Goal: Task Accomplishment & Management: Use online tool/utility

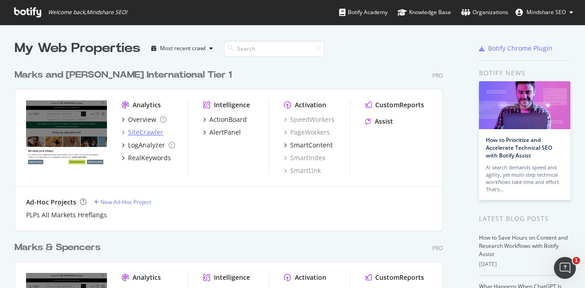
click at [134, 129] on div "SiteCrawler" at bounding box center [145, 132] width 35 height 9
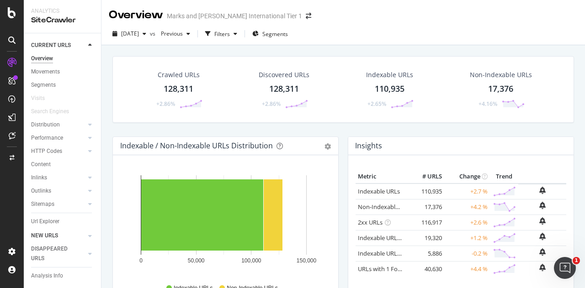
click at [65, 235] on link "NEW URLS" at bounding box center [58, 236] width 54 height 10
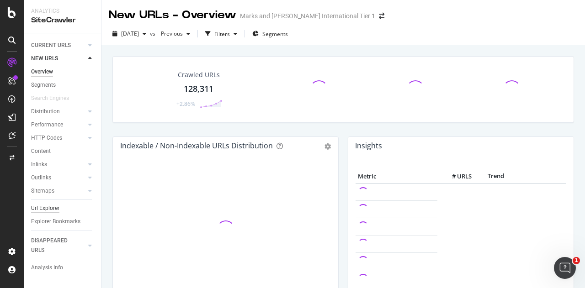
click at [52, 208] on div "Url Explorer" at bounding box center [45, 209] width 28 height 10
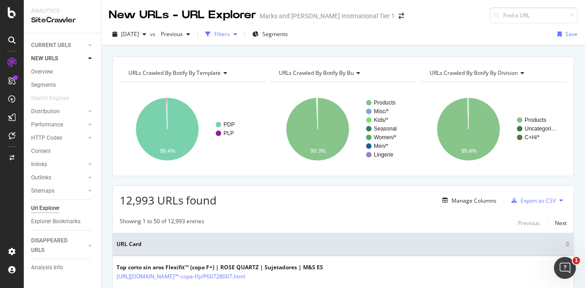
click at [230, 34] on div "Filters" at bounding box center [222, 34] width 16 height 8
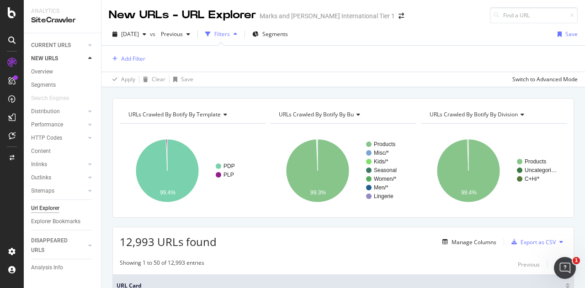
click at [230, 34] on div "Filters" at bounding box center [222, 34] width 16 height 8
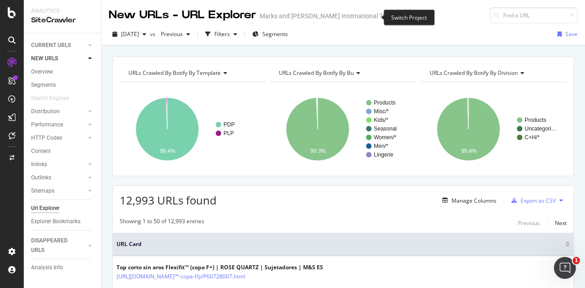
click at [395, 19] on span at bounding box center [401, 16] width 13 height 6
click at [399, 18] on icon "arrow-right-arrow-left" at bounding box center [401, 16] width 5 height 6
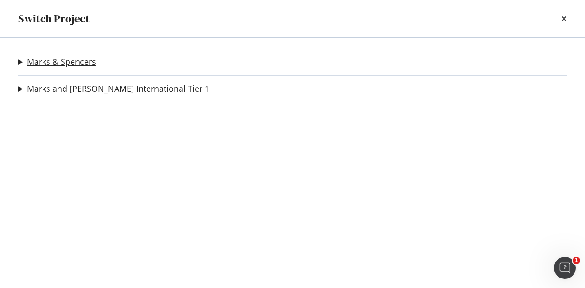
click at [75, 66] on link "Marks & Spencers" at bounding box center [61, 62] width 69 height 10
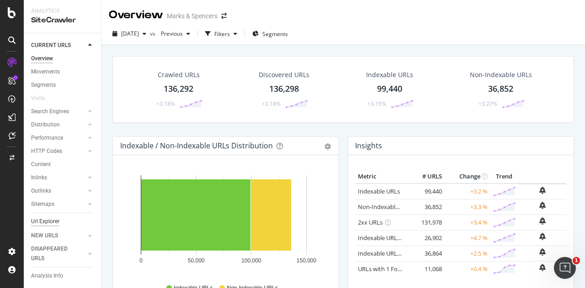
click at [51, 219] on div "Url Explorer" at bounding box center [45, 222] width 28 height 10
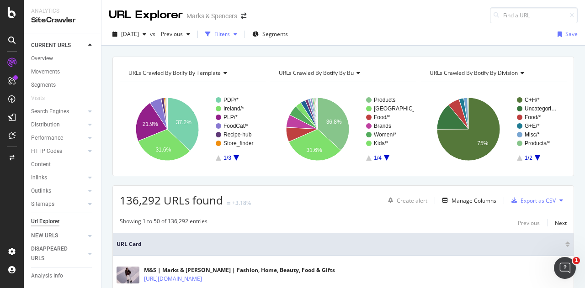
click at [237, 34] on icon "button" at bounding box center [236, 34] width 4 height 5
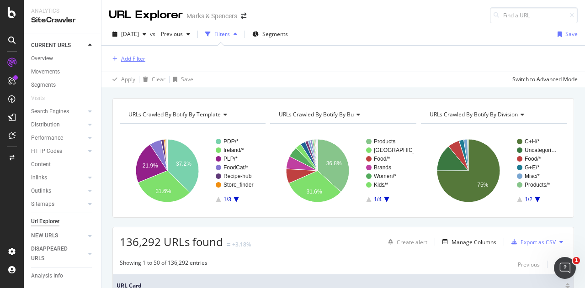
click at [138, 57] on div "Add Filter" at bounding box center [133, 59] width 24 height 8
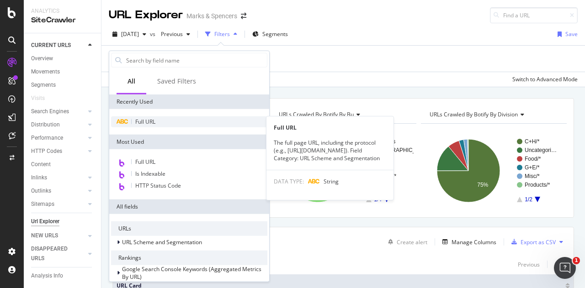
click at [156, 118] on div "Full URL" at bounding box center [189, 122] width 156 height 11
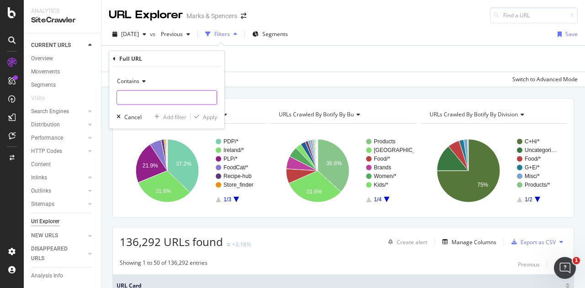
click at [154, 97] on input "text" at bounding box center [167, 97] width 100 height 15
type input "/"
click at [146, 101] on input "/" at bounding box center [160, 97] width 86 height 15
paste input "outdoor-dining"
type input "outdoor-dining/fs5"
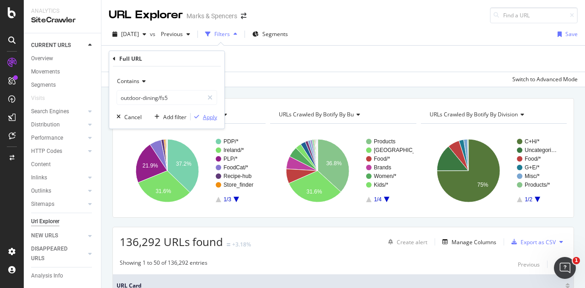
click at [212, 116] on div "Apply" at bounding box center [210, 117] width 14 height 8
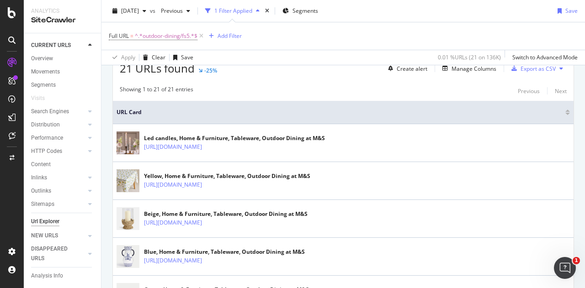
scroll to position [175, 0]
click at [182, 35] on span "^.*outdoor-dining/fs5.*$" at bounding box center [166, 36] width 63 height 13
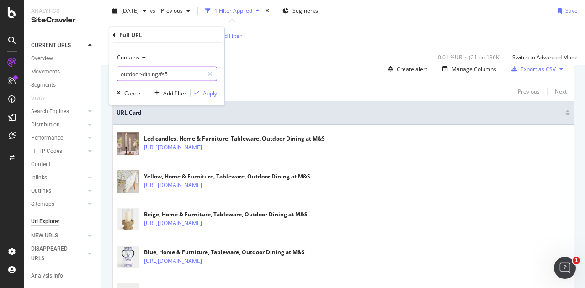
click at [178, 77] on input "outdoor-dining/fs5" at bounding box center [160, 74] width 86 height 15
type input "outdoor-dining/"
click at [205, 93] on div "Apply" at bounding box center [210, 93] width 14 height 8
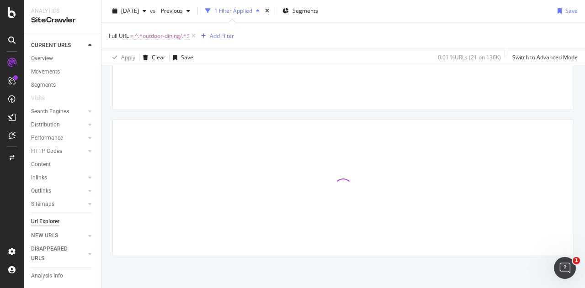
scroll to position [108, 0]
click at [169, 38] on span "^.*outdoor-dining/.*$" at bounding box center [162, 36] width 55 height 13
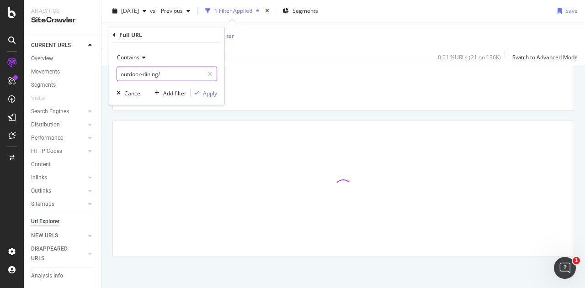
click at [178, 73] on input "outdoor-dining/" at bounding box center [160, 74] width 86 height 15
type input "outdoor-dining"
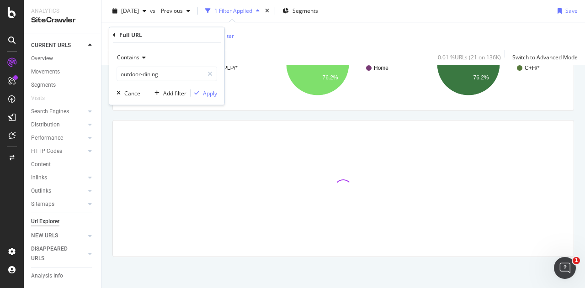
scroll to position [175, 0]
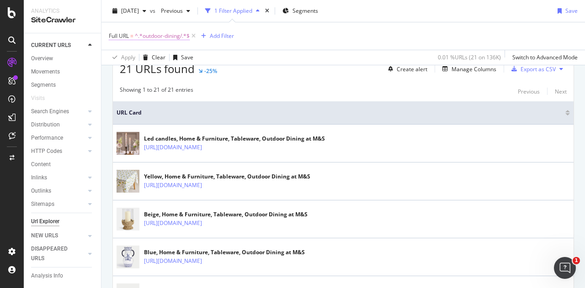
click at [176, 36] on span "^.*outdoor-dining/.*$" at bounding box center [162, 36] width 55 height 13
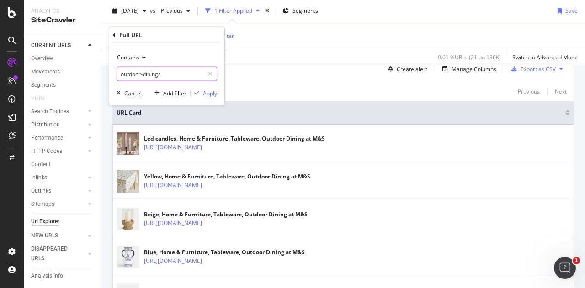
click at [174, 70] on input "outdoor-dining/" at bounding box center [160, 74] width 86 height 15
click at [175, 74] on input "outdoor-dining/" at bounding box center [160, 74] width 86 height 15
type input "outdoor-dining"
click at [202, 91] on div "button" at bounding box center [197, 92] width 12 height 5
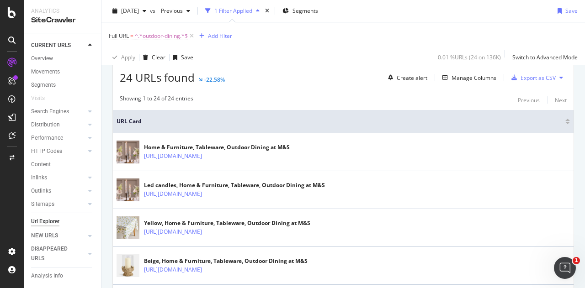
scroll to position [165, 0]
click at [521, 80] on div "Export as CSV" at bounding box center [538, 78] width 35 height 8
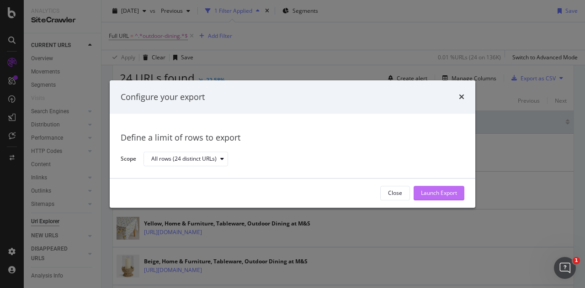
click at [442, 187] on div "Launch Export" at bounding box center [439, 193] width 36 height 14
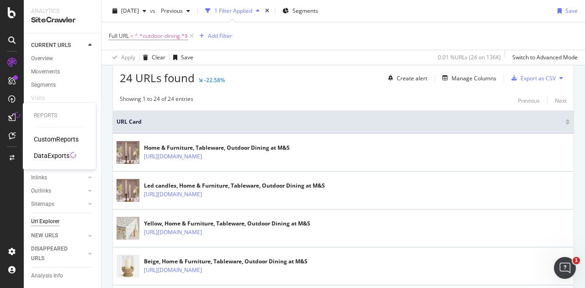
click at [54, 154] on div "DataExports" at bounding box center [52, 155] width 36 height 9
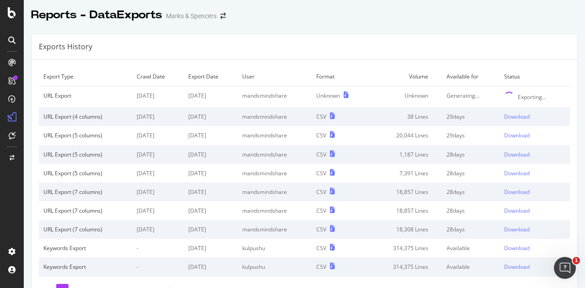
click at [269, 18] on div "Reports - DataExports Marks & Spencers" at bounding box center [304, 11] width 561 height 23
click at [518, 96] on div "Exporting..." at bounding box center [532, 97] width 28 height 8
click at [518, 100] on div "Exporting..." at bounding box center [532, 97] width 28 height 8
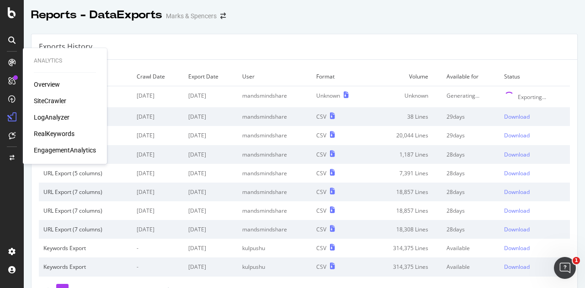
click at [40, 101] on div "SiteCrawler" at bounding box center [50, 100] width 32 height 9
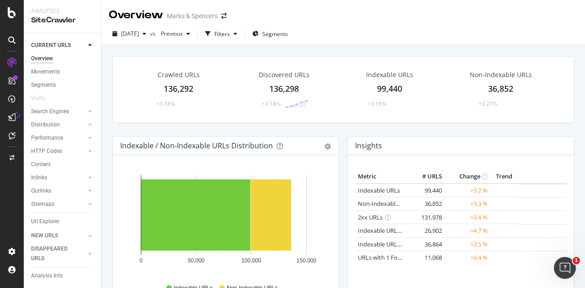
click at [44, 219] on div "Url Explorer" at bounding box center [45, 222] width 28 height 10
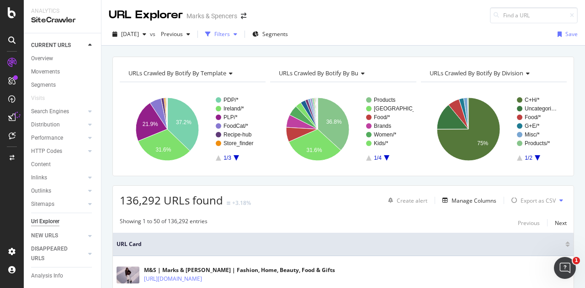
click at [230, 35] on div "Filters" at bounding box center [222, 34] width 16 height 8
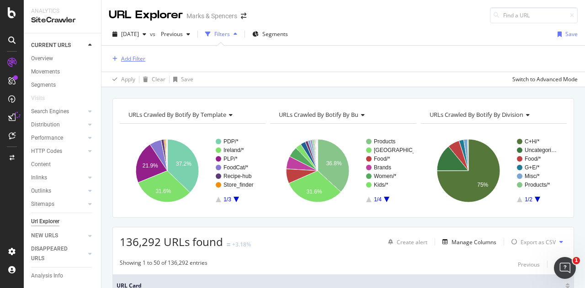
click at [133, 57] on div "Add Filter" at bounding box center [133, 59] width 24 height 8
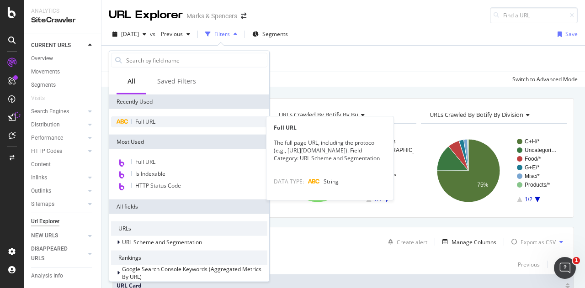
click at [146, 122] on span "Full URL" at bounding box center [145, 122] width 20 height 8
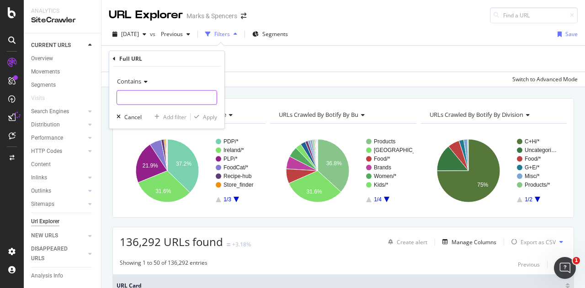
click at [153, 101] on input "text" at bounding box center [167, 97] width 100 height 15
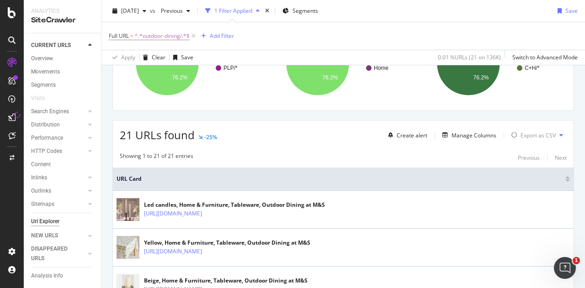
scroll to position [108, 0]
click at [179, 37] on span "^.*outdoor-dining/.*$" at bounding box center [162, 36] width 55 height 13
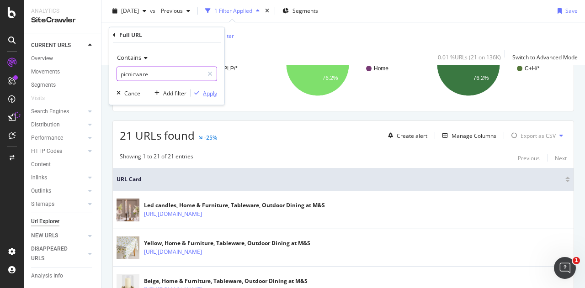
type input "picnicware"
click at [210, 92] on div "Apply" at bounding box center [210, 93] width 14 height 8
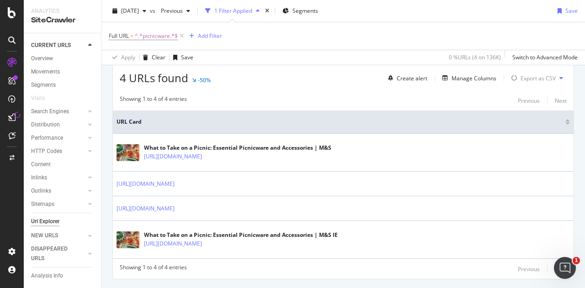
scroll to position [159, 0]
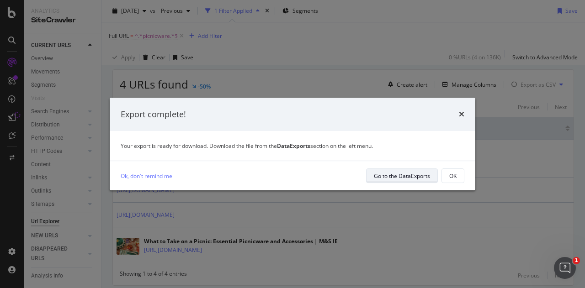
click at [405, 176] on div "Go to the DataExports" at bounding box center [402, 176] width 56 height 8
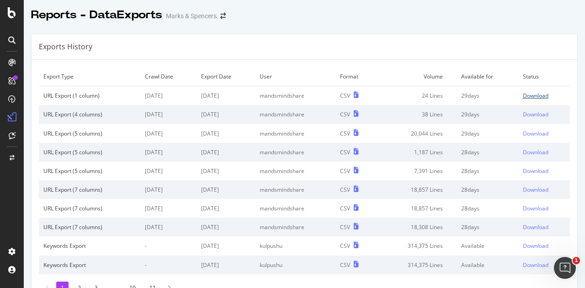
click at [527, 96] on div "Download" at bounding box center [536, 96] width 26 height 8
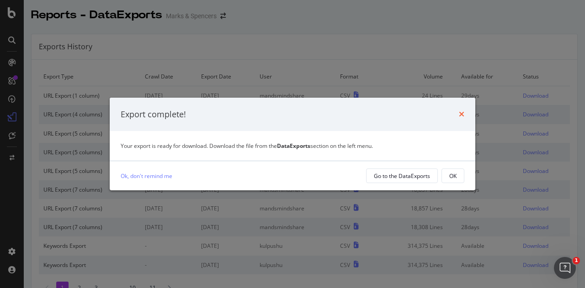
click at [462, 117] on icon "times" at bounding box center [461, 114] width 5 height 7
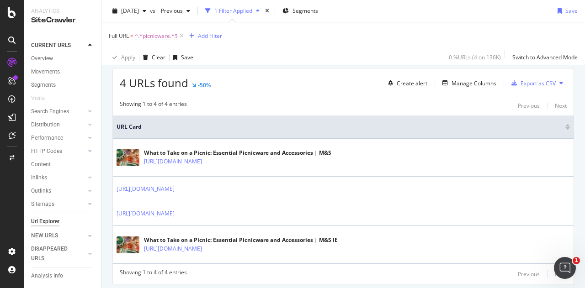
scroll to position [186, 0]
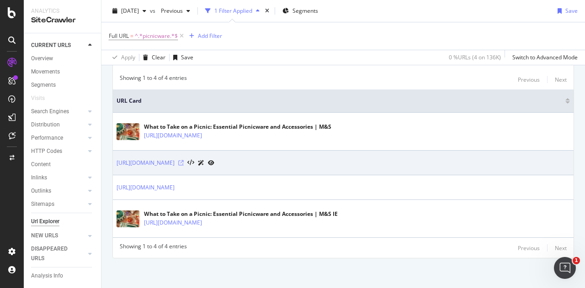
click at [184, 160] on icon at bounding box center [180, 162] width 5 height 5
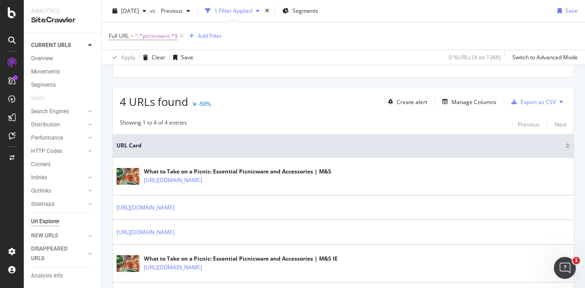
scroll to position [142, 0]
click at [159, 37] on span "^.*picnicware.*$" at bounding box center [156, 36] width 43 height 13
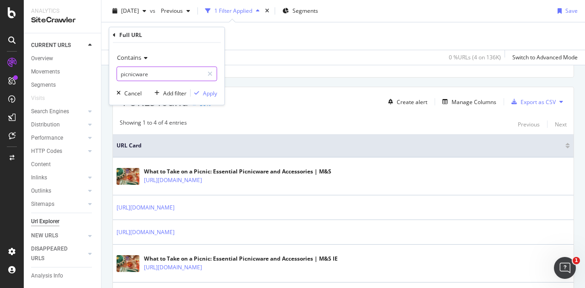
click at [172, 72] on input "picnicware" at bounding box center [160, 74] width 86 height 15
type input "picnicware/fs5"
click at [207, 90] on div "Apply" at bounding box center [210, 93] width 14 height 8
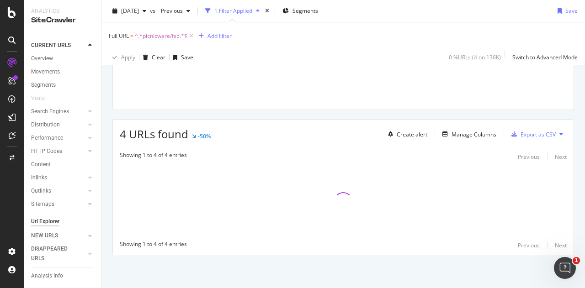
scroll to position [108, 0]
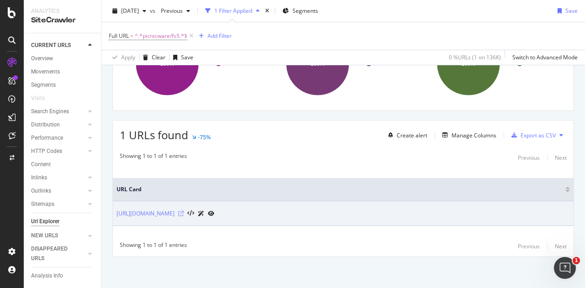
click at [184, 214] on icon at bounding box center [180, 213] width 5 height 5
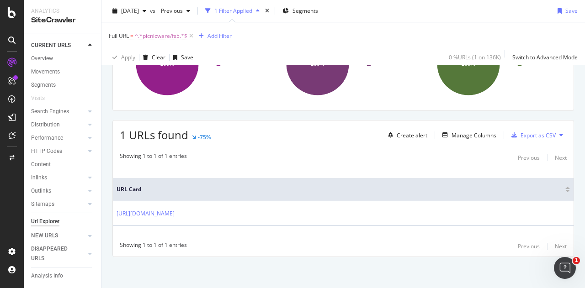
scroll to position [11, 0]
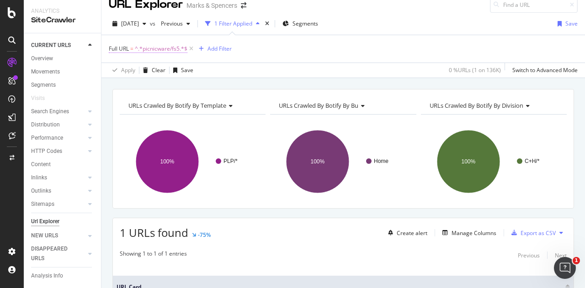
click at [182, 48] on span "^.*picnicware/fs5.*$" at bounding box center [161, 49] width 53 height 13
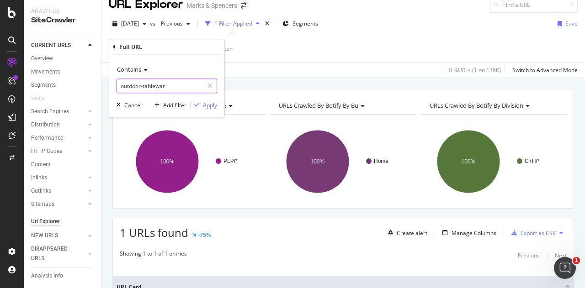
type input "outdoor-tableware"
click at [207, 104] on div "Apply" at bounding box center [210, 105] width 14 height 8
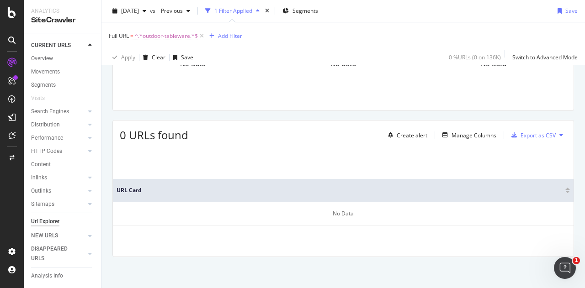
scroll to position [47, 0]
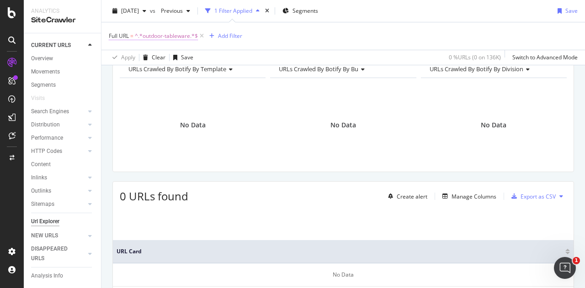
click at [175, 37] on span "^.*outdoor-tableware.*$" at bounding box center [166, 36] width 63 height 13
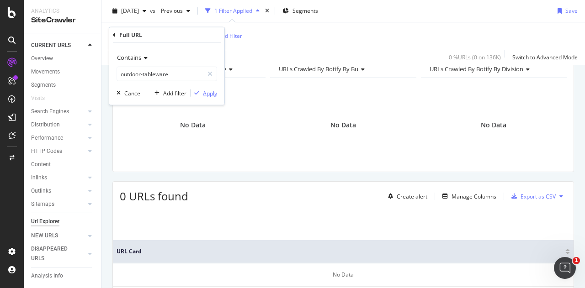
click at [208, 92] on div "Apply" at bounding box center [210, 93] width 14 height 8
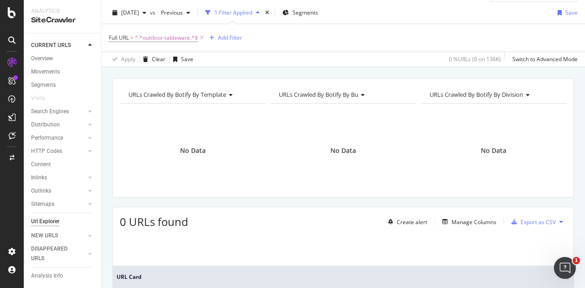
scroll to position [0, 0]
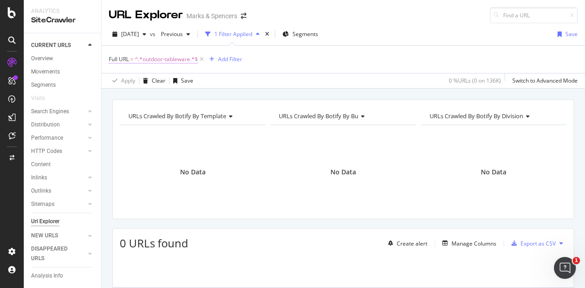
click at [155, 61] on span "^.*outdoor-tableware.*$" at bounding box center [166, 59] width 63 height 13
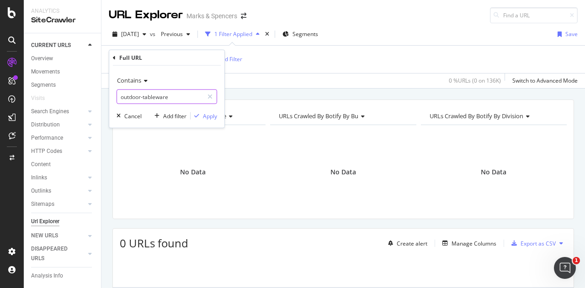
click at [174, 96] on input "outdoor-tableware" at bounding box center [160, 97] width 86 height 15
type input "outdoor-dining"
click at [210, 110] on div "Contains outdoor-dining Cancel Add filter Apply" at bounding box center [166, 97] width 115 height 62
click at [210, 114] on div "Apply" at bounding box center [210, 116] width 14 height 8
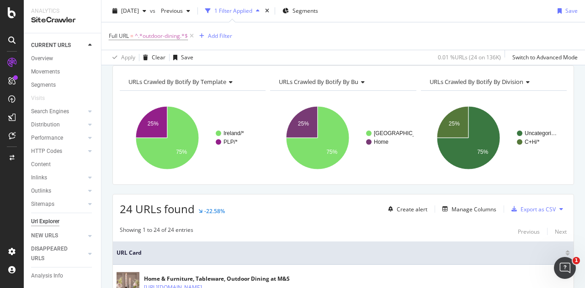
scroll to position [30, 0]
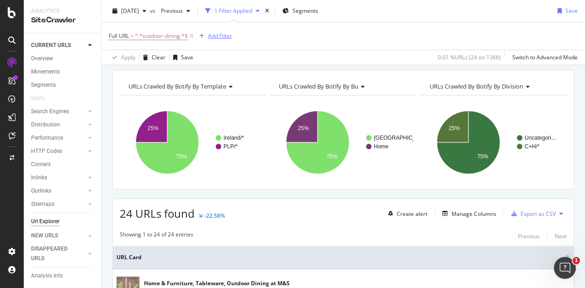
click at [214, 36] on div "Add Filter" at bounding box center [220, 36] width 24 height 8
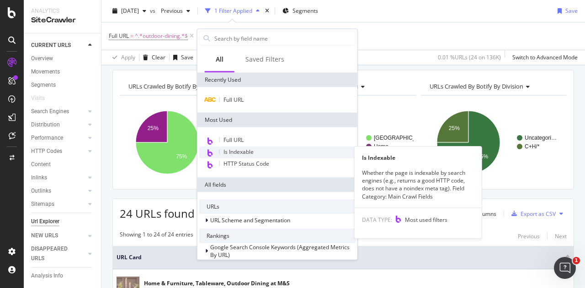
click at [255, 152] on div "Is Indexable" at bounding box center [277, 153] width 156 height 12
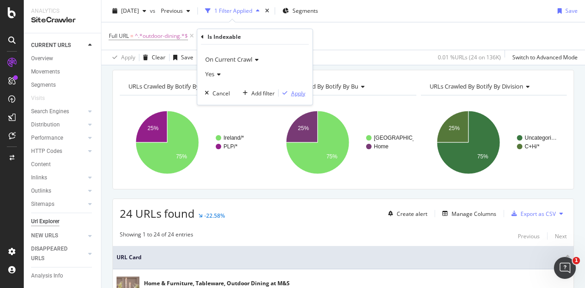
click at [301, 92] on div "Apply" at bounding box center [298, 93] width 14 height 8
